Goal: Information Seeking & Learning: Learn about a topic

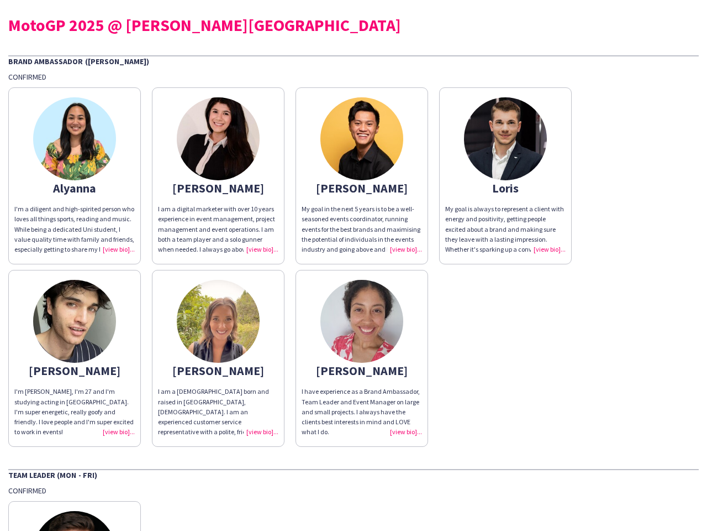
click at [354, 265] on div "Alyanna I'm a diligent and high-spirited person who loves all things sports, re…" at bounding box center [353, 264] width 691 height 365
click at [75, 176] on img at bounding box center [74, 138] width 83 height 83
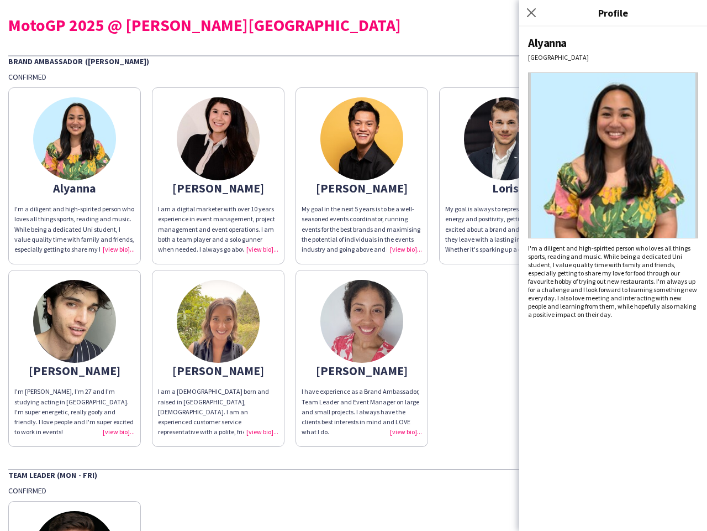
click at [218, 176] on img at bounding box center [218, 138] width 83 height 83
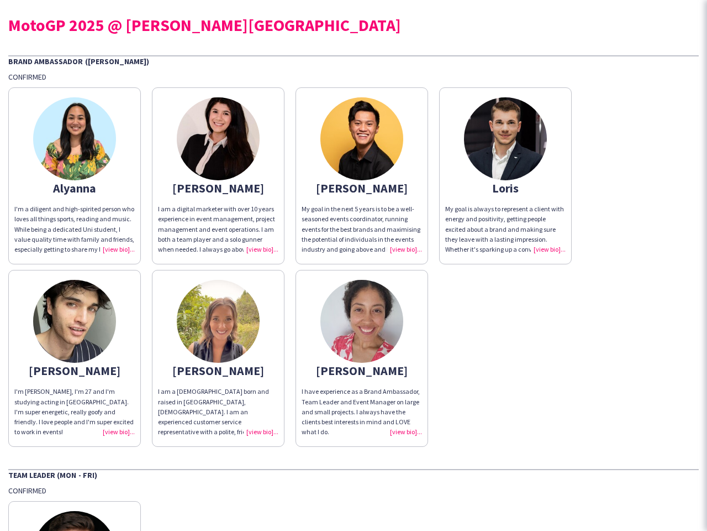
click at [362, 176] on img at bounding box center [362, 138] width 83 height 83
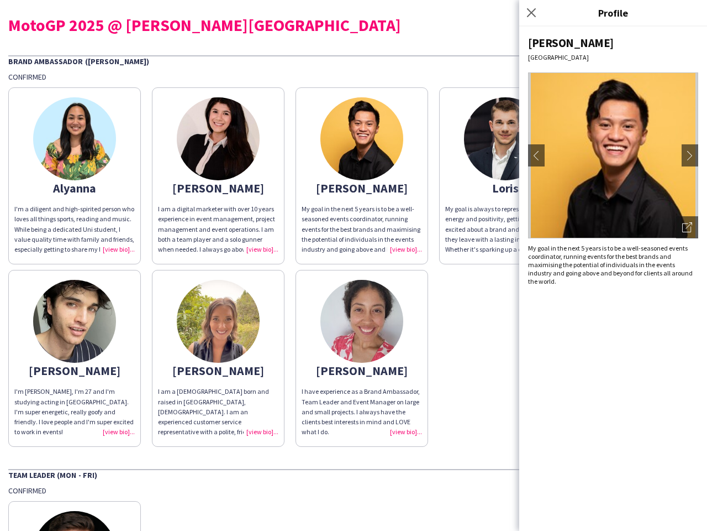
click at [506, 176] on img at bounding box center [505, 138] width 83 height 83
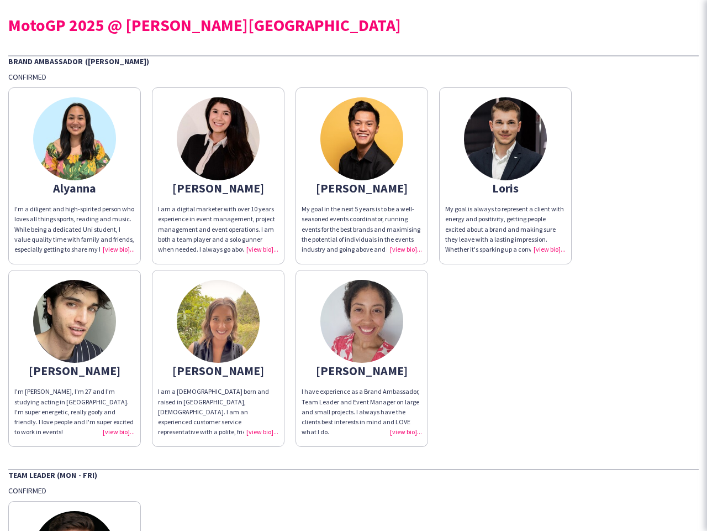
click at [75, 358] on img at bounding box center [74, 321] width 83 height 83
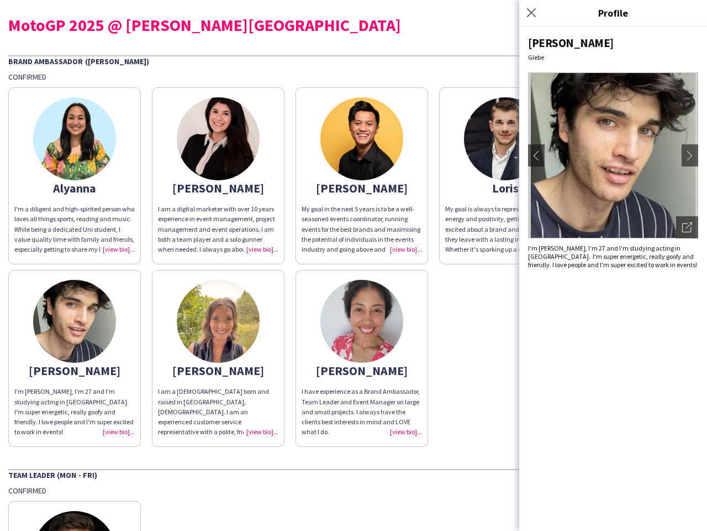
click at [218, 358] on img at bounding box center [218, 321] width 83 height 83
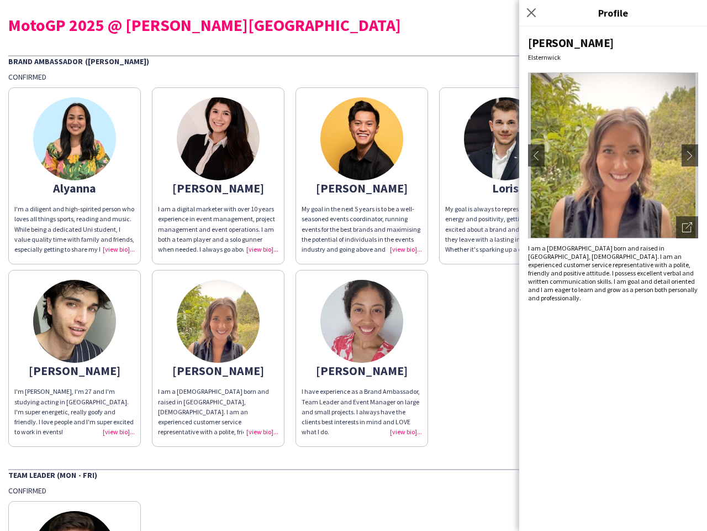
click at [362, 358] on img at bounding box center [362, 321] width 83 height 83
